Goal: Information Seeking & Learning: Learn about a topic

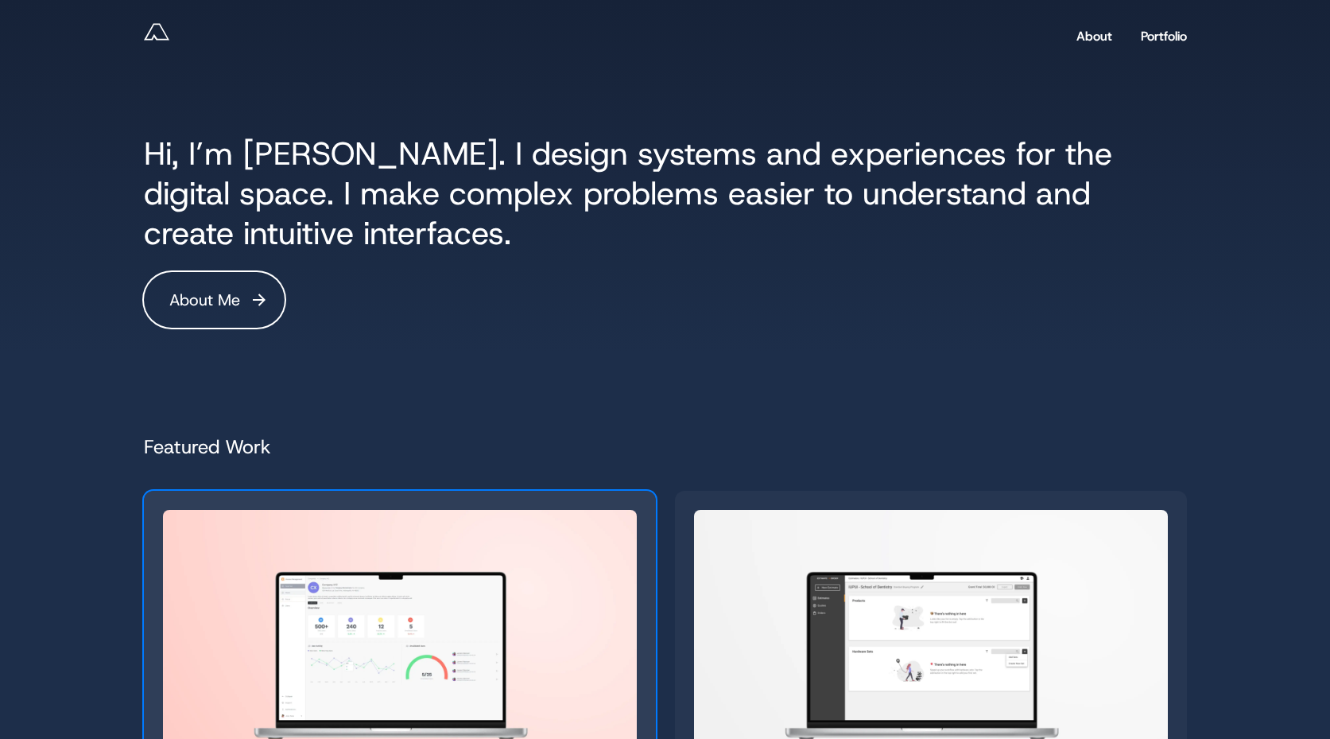
click at [496, 519] on img "Read Enterprise Applications Portfolio Manager" at bounding box center [400, 643] width 474 height 266
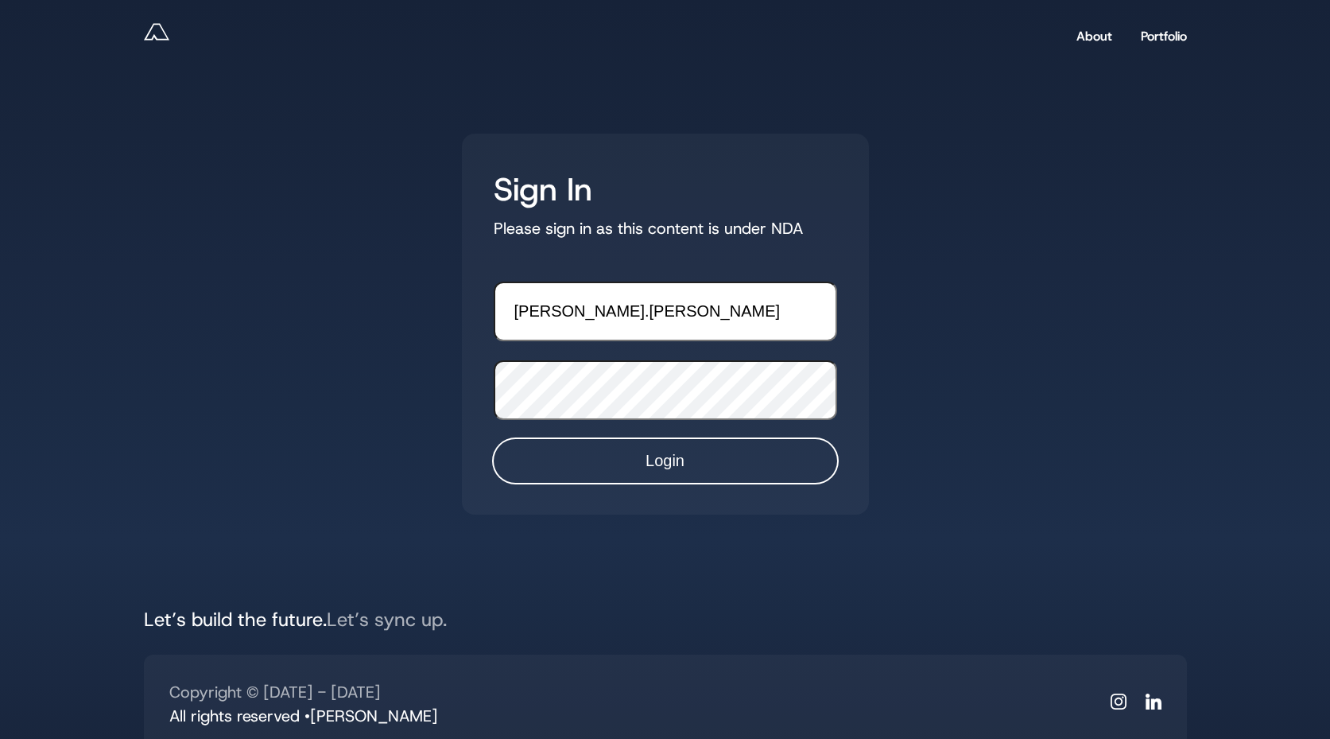
type input "andy.reff"
click at [602, 464] on input "Login" at bounding box center [666, 461] width 344 height 44
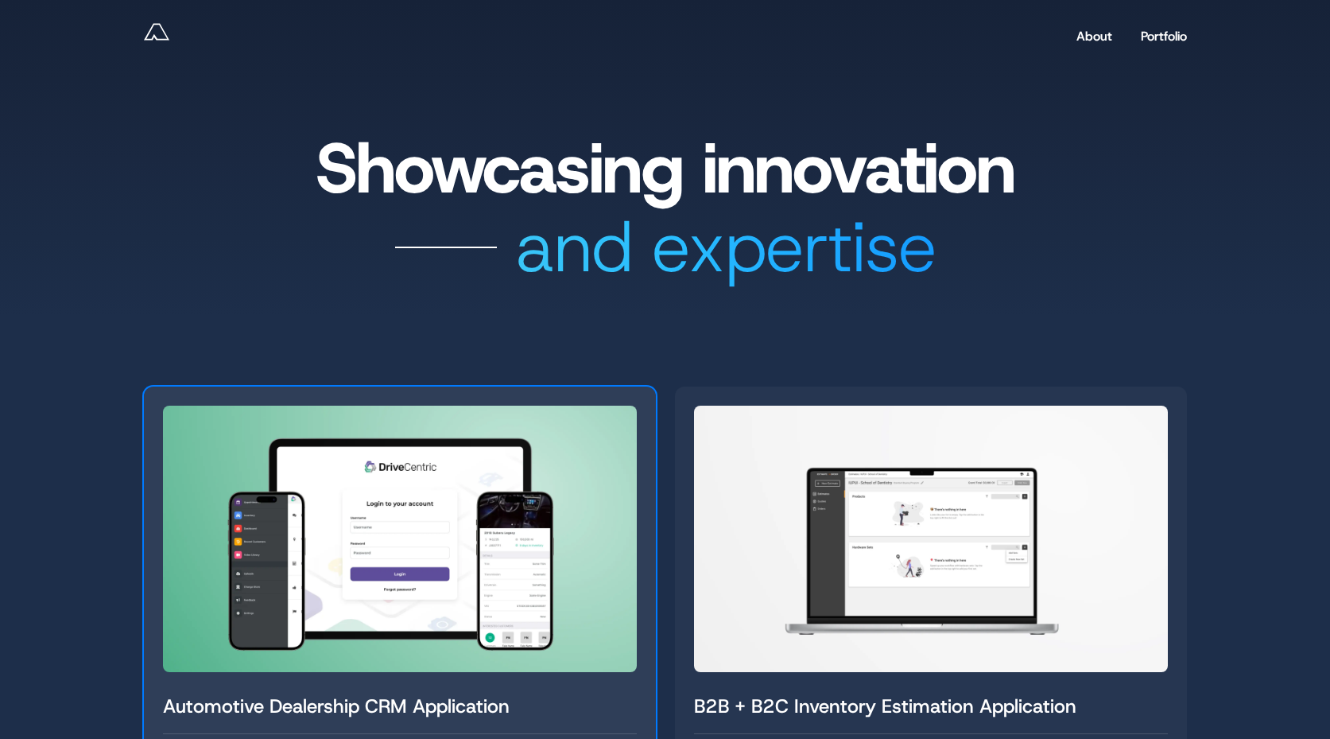
click at [533, 533] on img "Read Automotive Dealership CRM Application" at bounding box center [400, 539] width 474 height 266
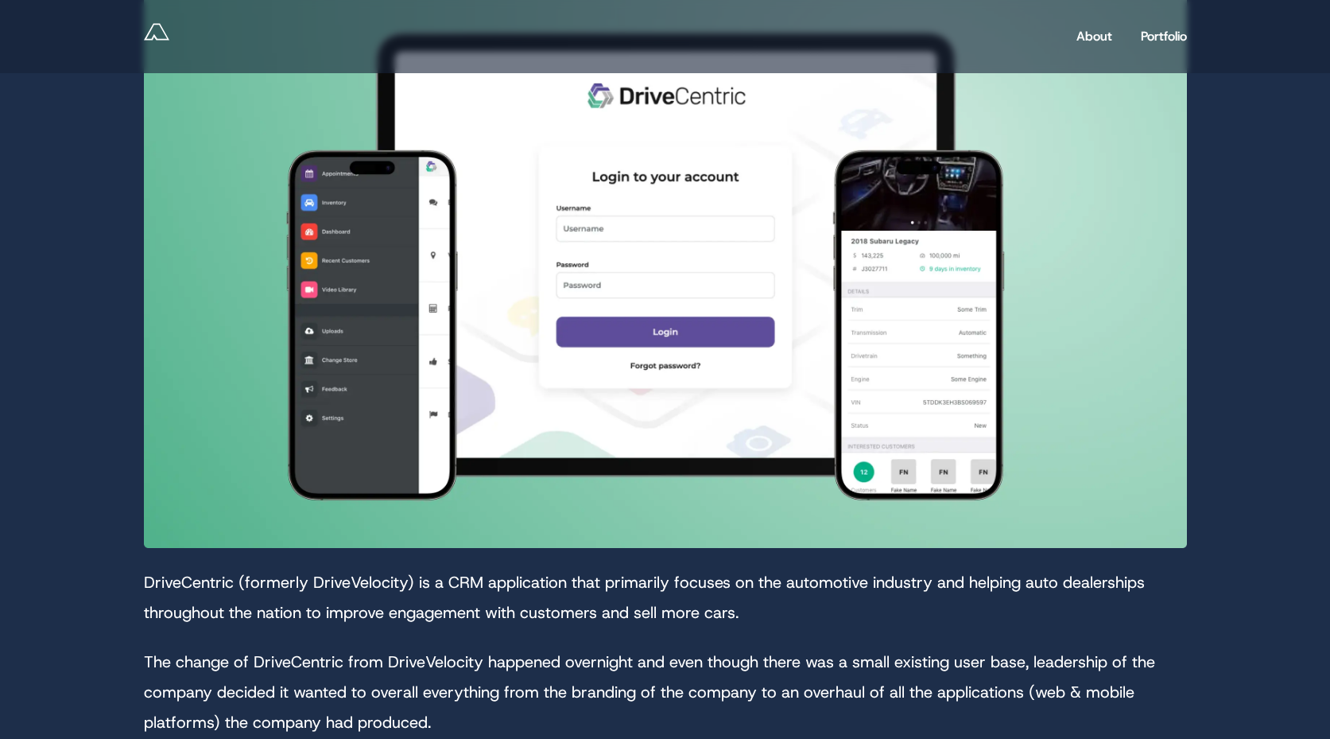
scroll to position [640, 0]
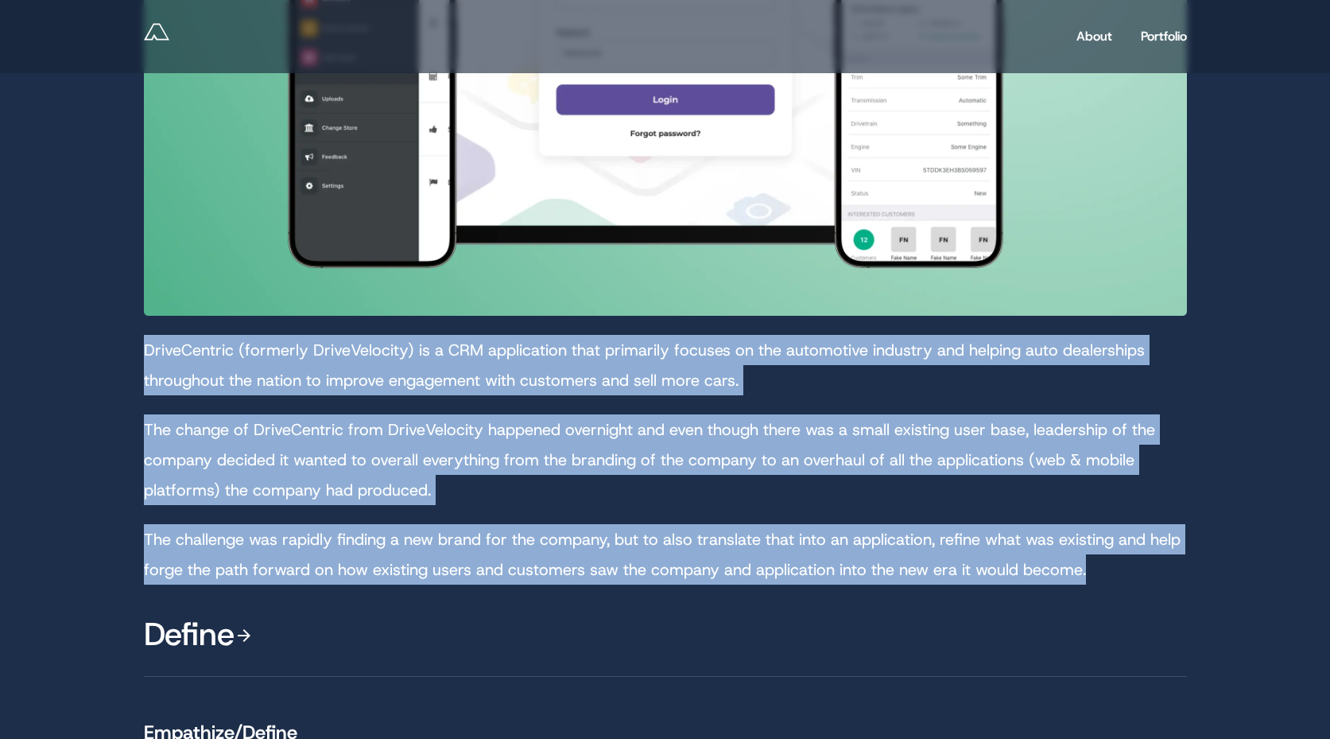
drag, startPoint x: 1166, startPoint y: 573, endPoint x: 497, endPoint y: 334, distance: 710.1
click at [497, 334] on div "​DriveCentric (formerly DriveVelocity) is a CRM application that primarily focu…" at bounding box center [665, 157] width 1043 height 856
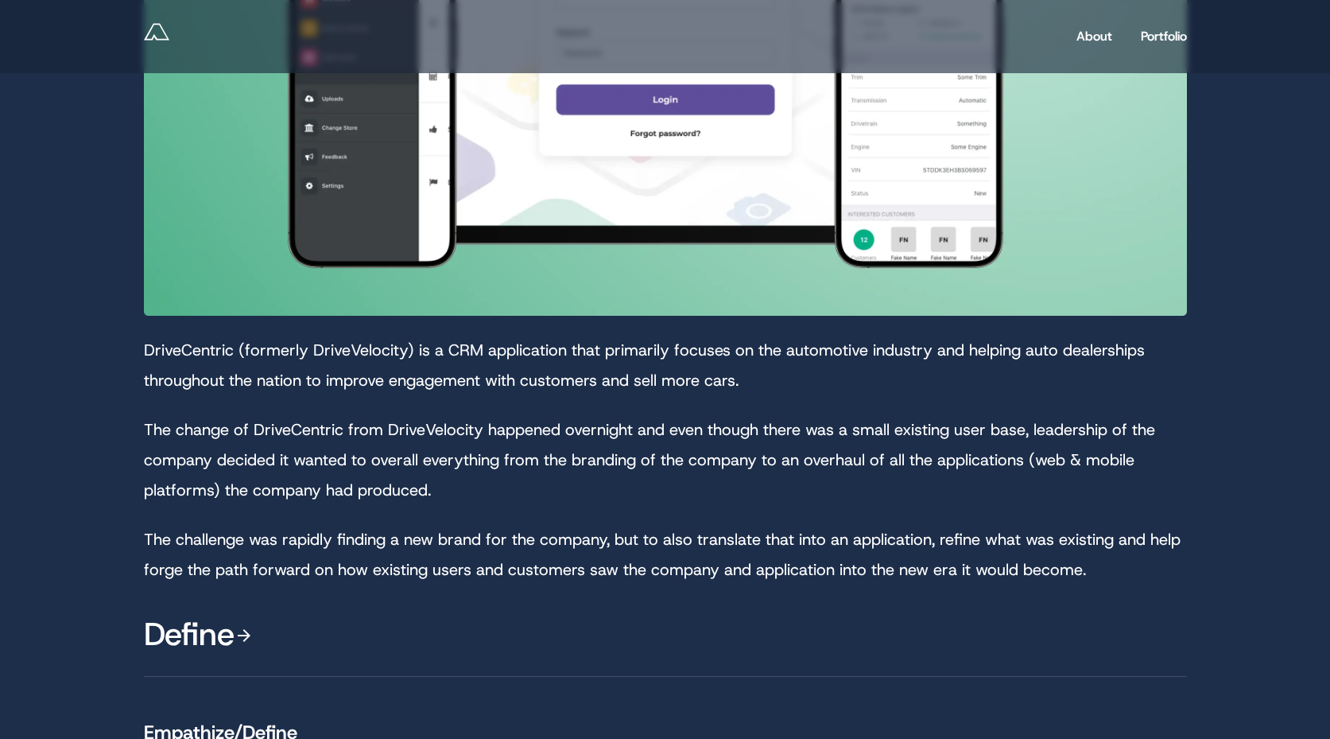
click at [527, 366] on p "​DriveCentric (formerly DriveVelocity) is a CRM application that primarily focu…" at bounding box center [665, 365] width 1043 height 60
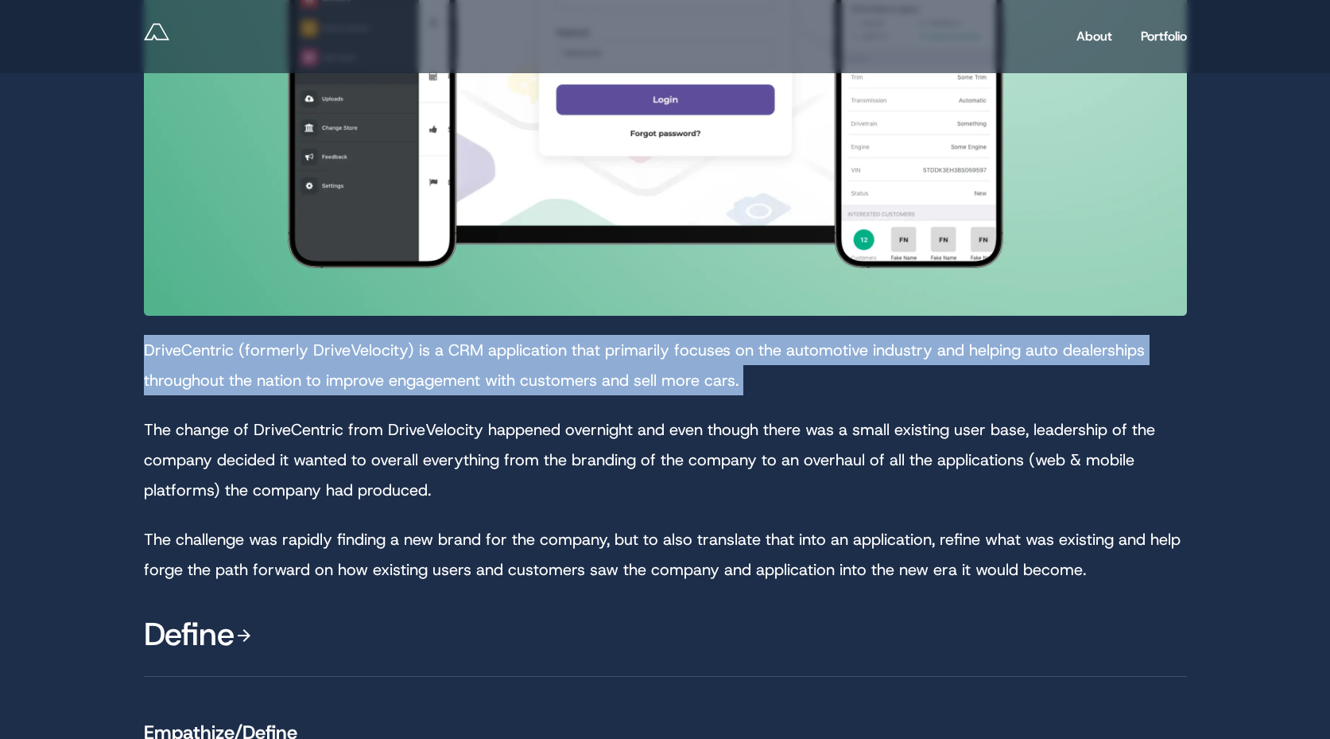
click at [527, 366] on p "​DriveCentric (formerly DriveVelocity) is a CRM application that primarily focu…" at bounding box center [665, 365] width 1043 height 60
copy p "​DriveCentric (formerly DriveVelocity) is a CRM application that primarily focu…"
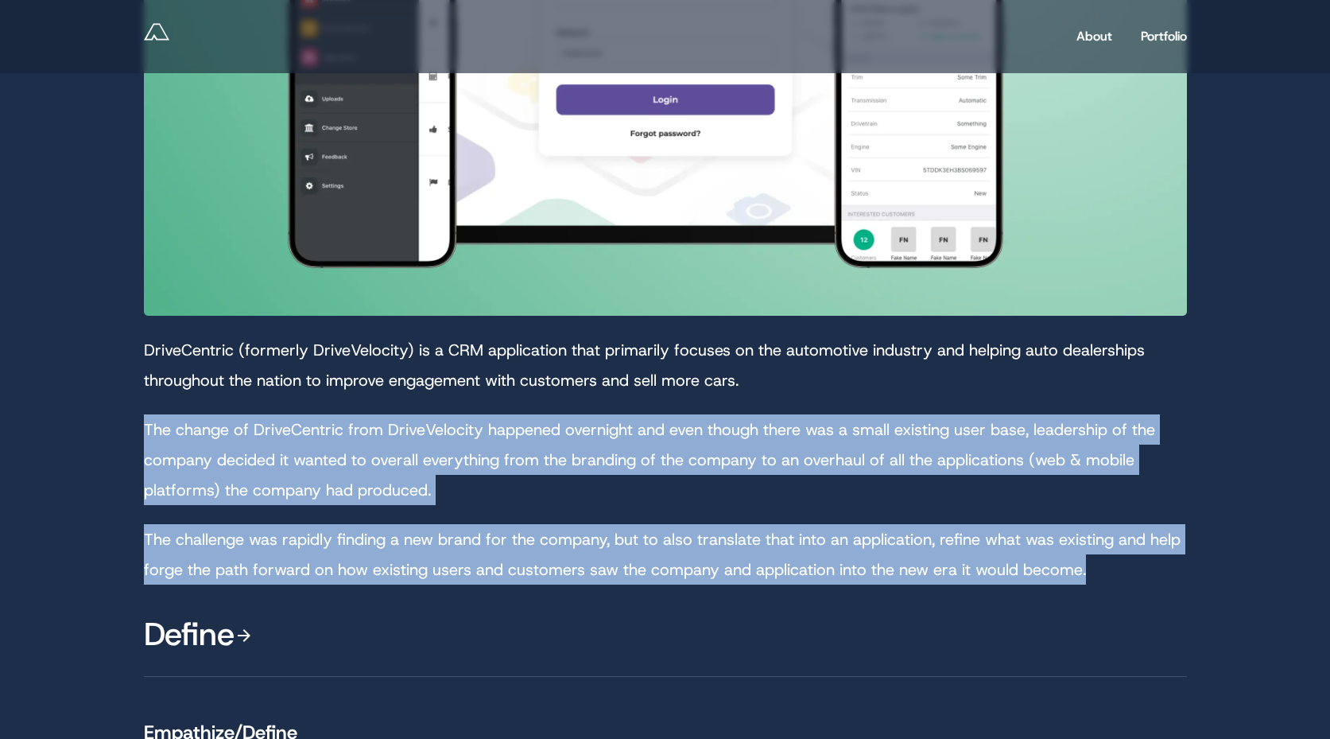
drag, startPoint x: 1156, startPoint y: 566, endPoint x: 31, endPoint y: 438, distance: 1132.5
copy div "The change of DriveCentric from DriveVelocity happened overnight and even thoug…"
